Goal: Check status: Check status

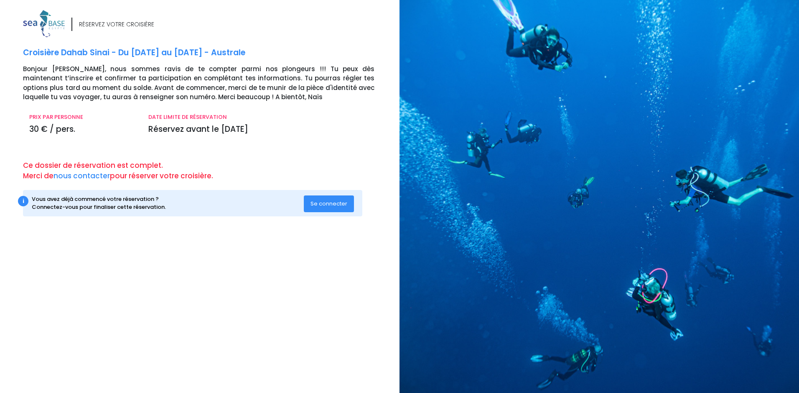
click at [323, 204] on span "Se connecter" at bounding box center [329, 203] width 37 height 8
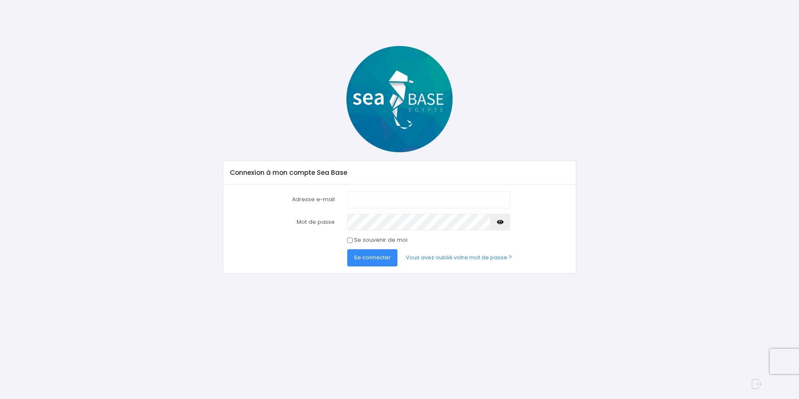
type input "johan@verarnda-leymarie.com"
click at [374, 258] on span "Se connecter" at bounding box center [372, 257] width 37 height 8
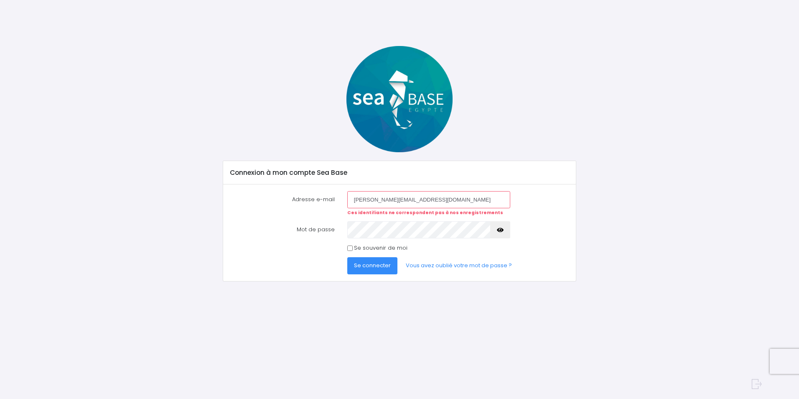
click at [386, 197] on input "johan@verarnda-leymarie.com" at bounding box center [428, 199] width 163 height 17
click at [383, 199] on input "johan@verarnda-leymarie.com" at bounding box center [428, 199] width 163 height 17
click at [385, 196] on input "johan@verarnda-leymarie.com" at bounding box center [428, 199] width 163 height 17
type input "johan@veranda-leymarie.com"
click at [382, 265] on span "Se connecter" at bounding box center [372, 265] width 37 height 8
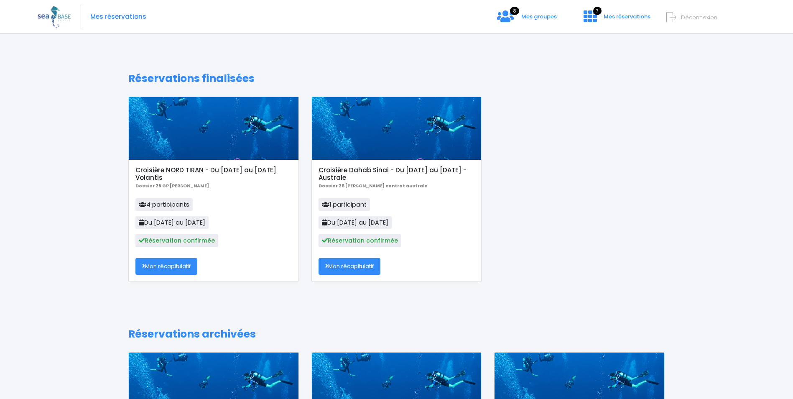
click at [356, 263] on link "Mon récapitulatif" at bounding box center [350, 266] width 62 height 17
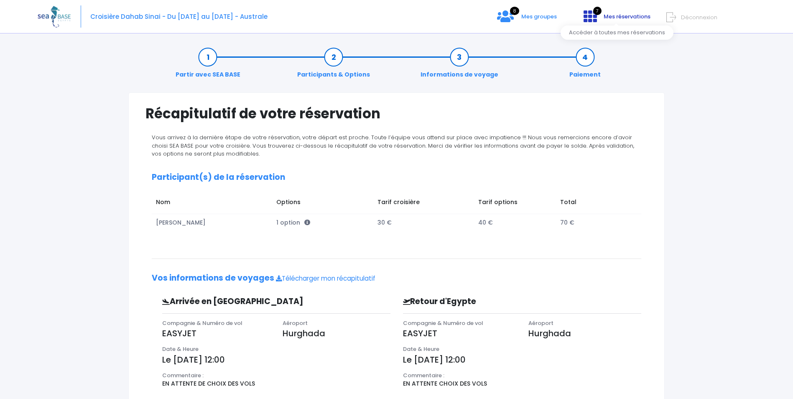
click at [597, 18] on icon at bounding box center [590, 16] width 13 height 13
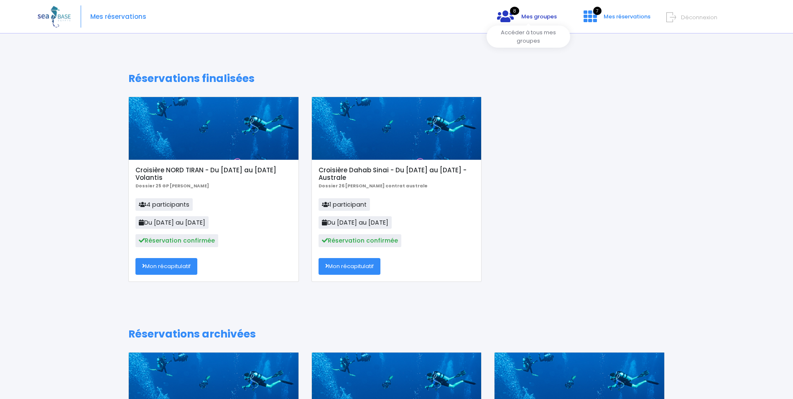
click at [517, 15] on link "8 Mes groupes" at bounding box center [526, 19] width 73 height 8
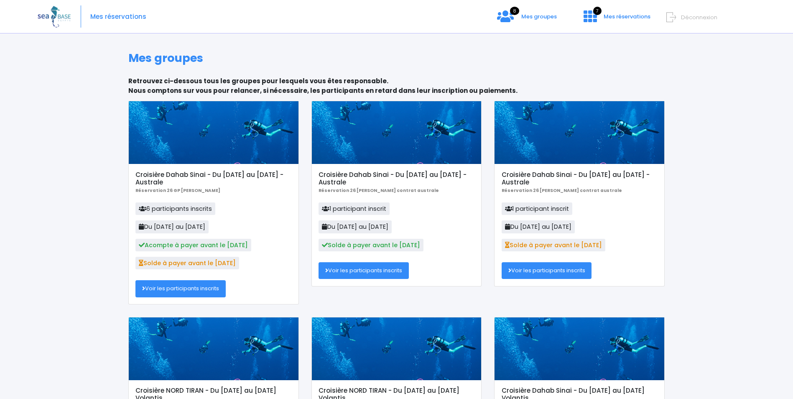
click at [181, 288] on link "Voir les participants inscrits" at bounding box center [180, 288] width 90 height 17
click at [359, 270] on link "Voir les participants inscrits" at bounding box center [364, 270] width 90 height 17
click at [531, 267] on link "Voir les participants inscrits" at bounding box center [547, 270] width 90 height 17
click at [208, 290] on link "Voir les participants inscrits" at bounding box center [180, 288] width 90 height 17
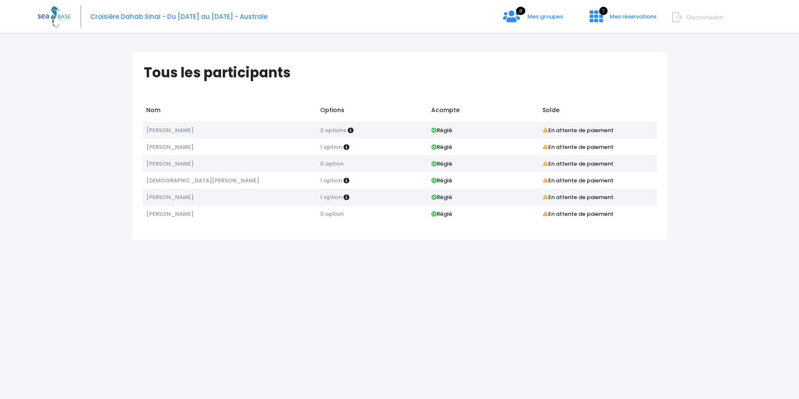
click at [755, 125] on div "Tous les participants Nom Options Acompte Solde Christophe CATHALA 2 options Ré…" at bounding box center [400, 219] width 724 height 360
